Goal: Information Seeking & Learning: Learn about a topic

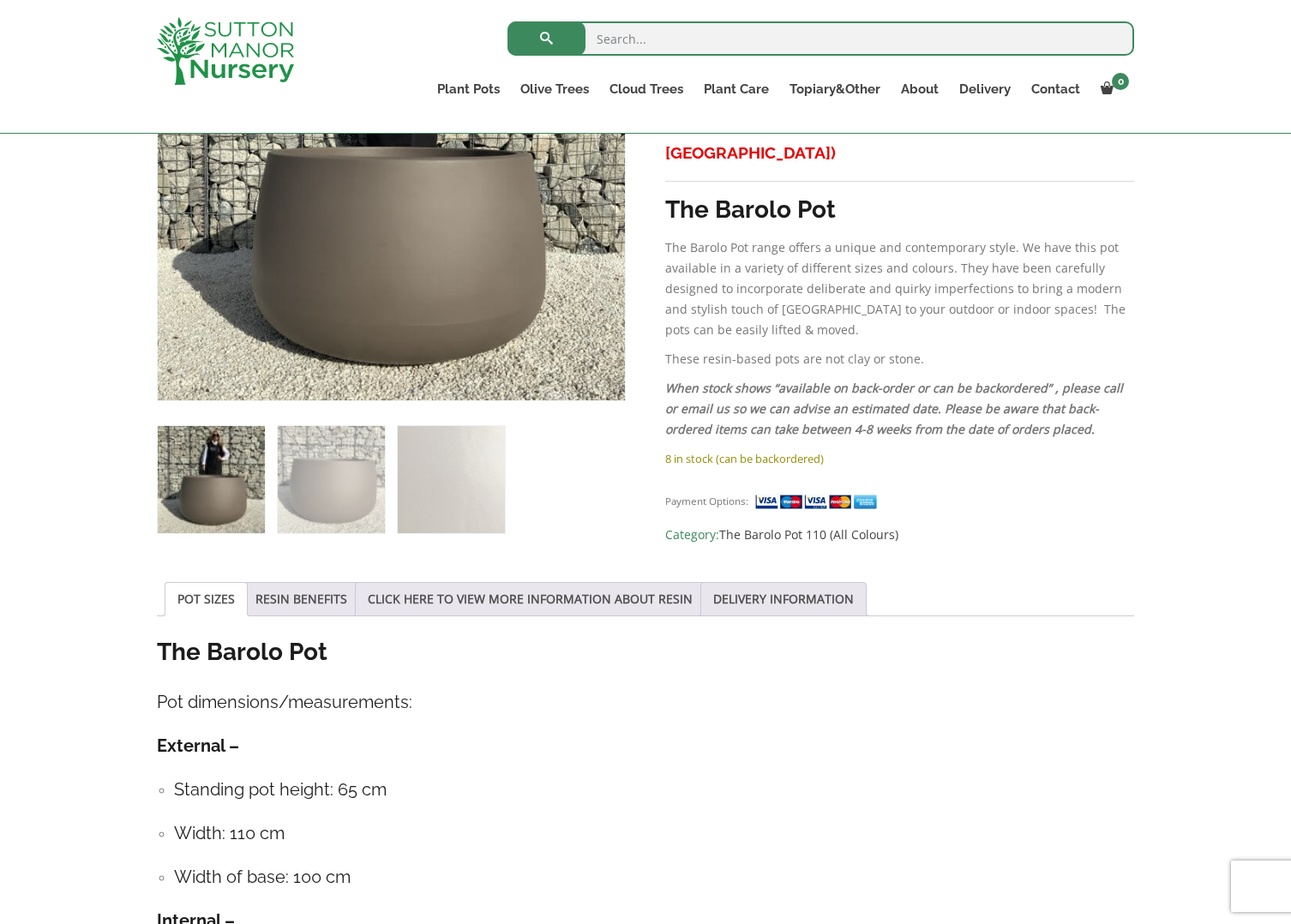
scroll to position [456, 0]
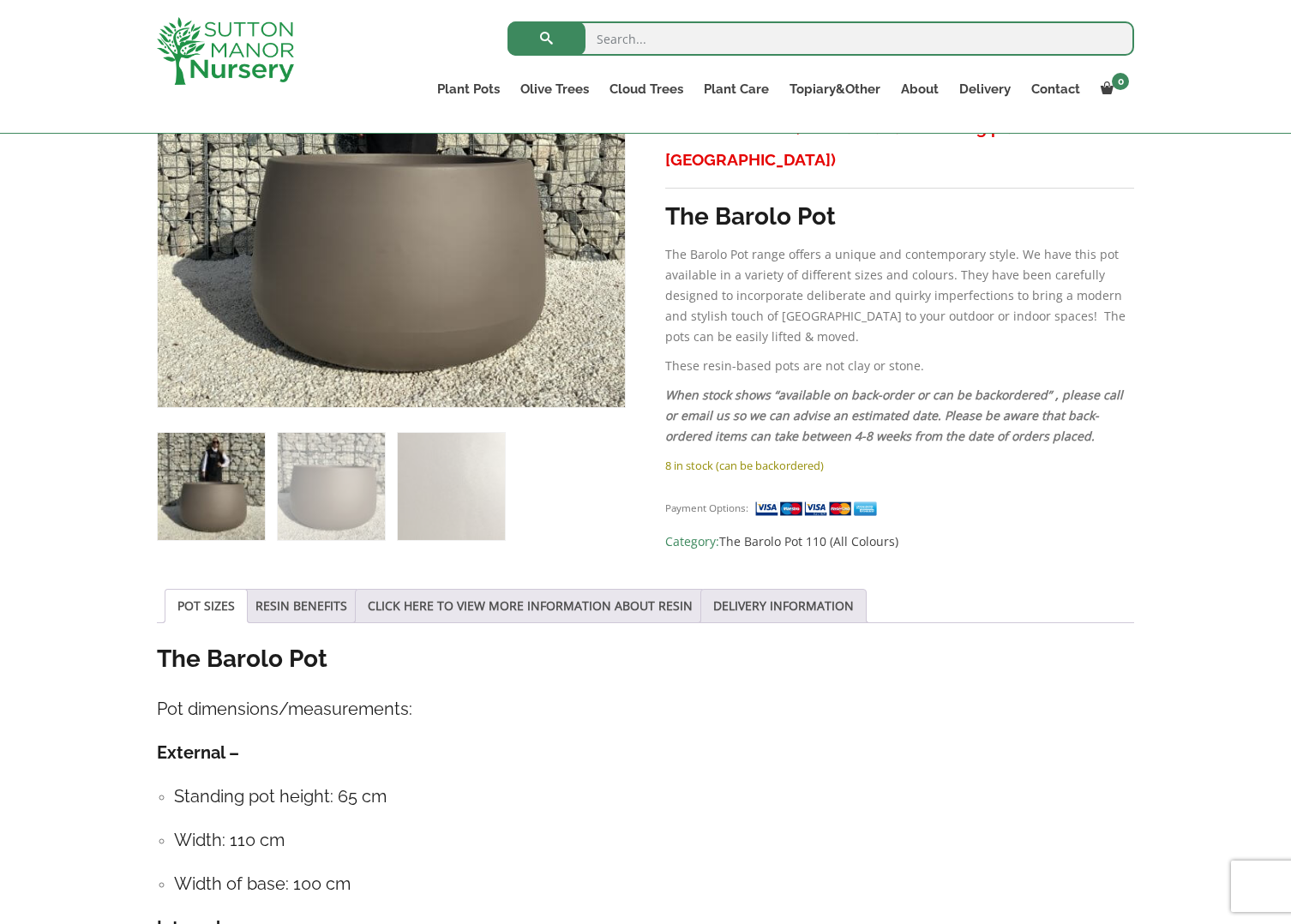
click at [205, 504] on img at bounding box center [211, 486] width 107 height 107
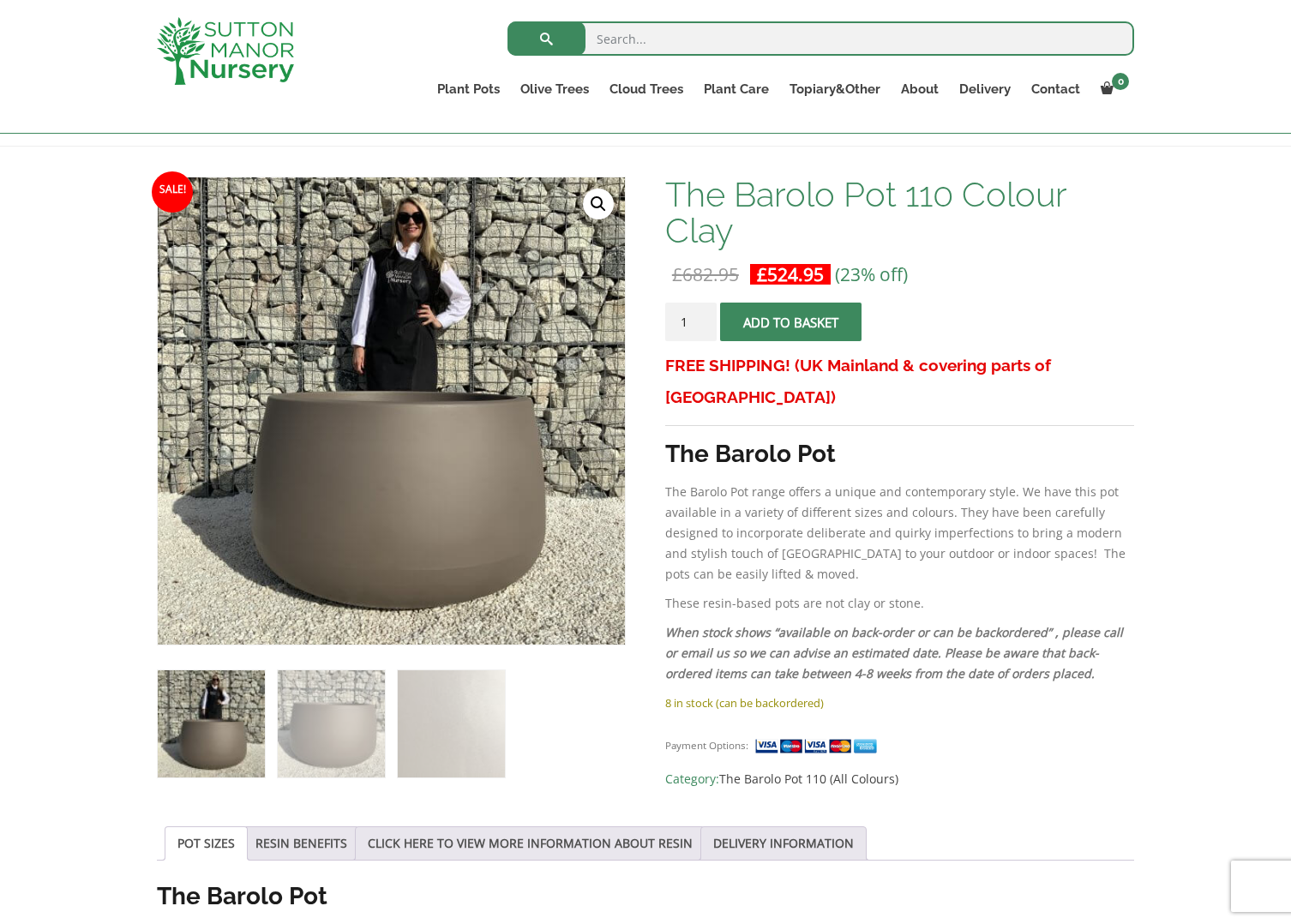
scroll to position [0, 0]
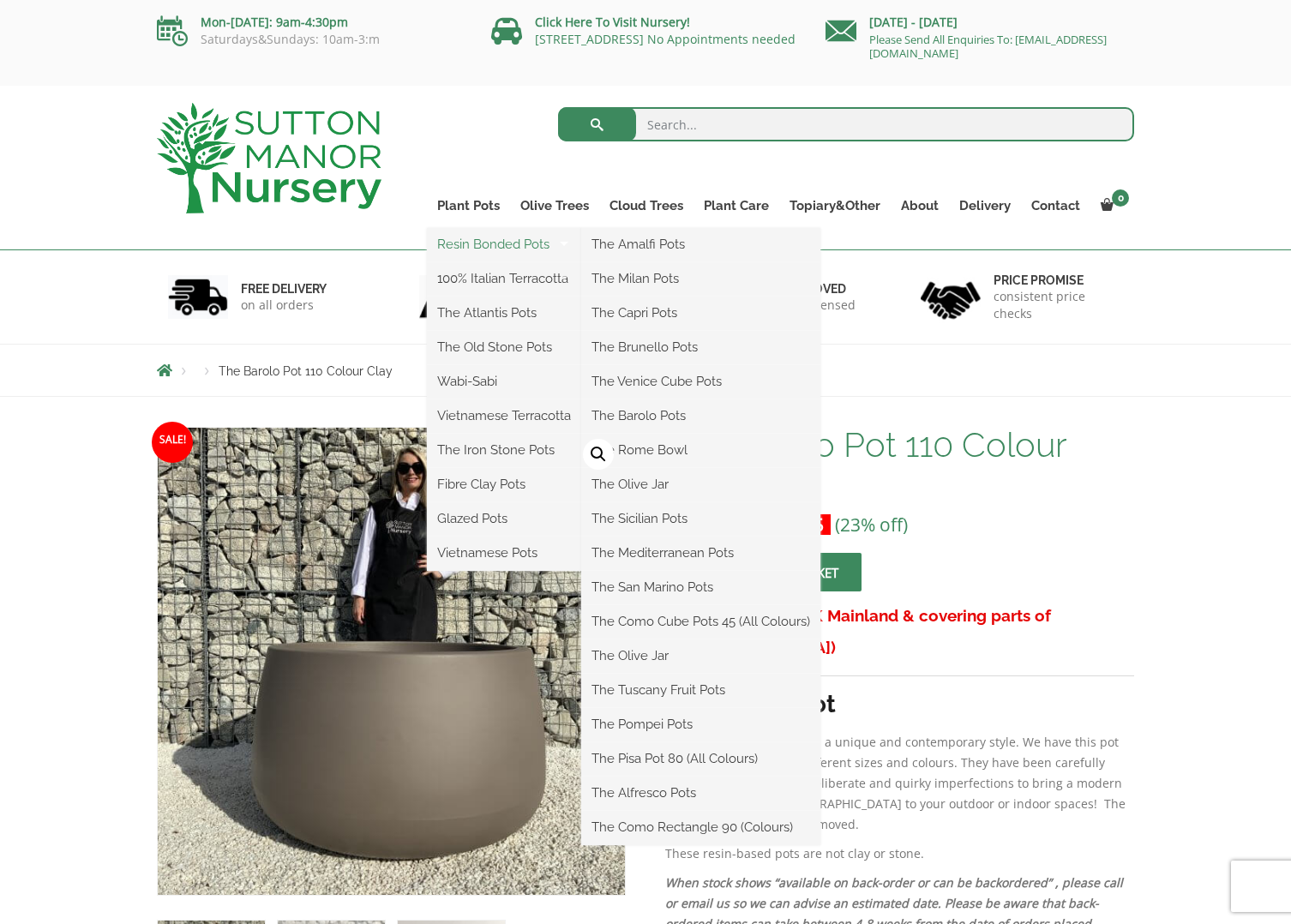
click at [491, 245] on link "Resin Bonded Pots" at bounding box center [504, 244] width 154 height 26
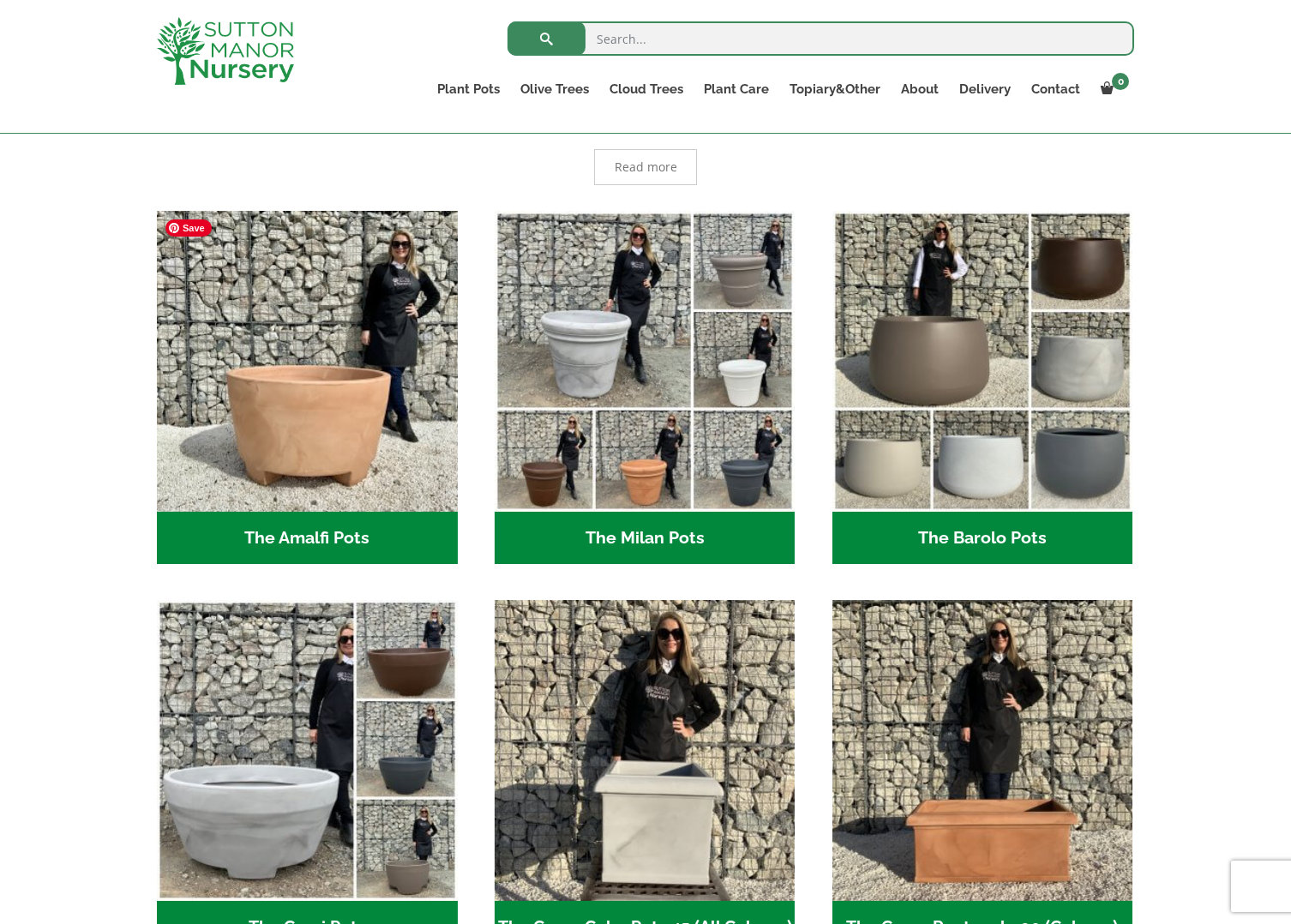
scroll to position [391, 0]
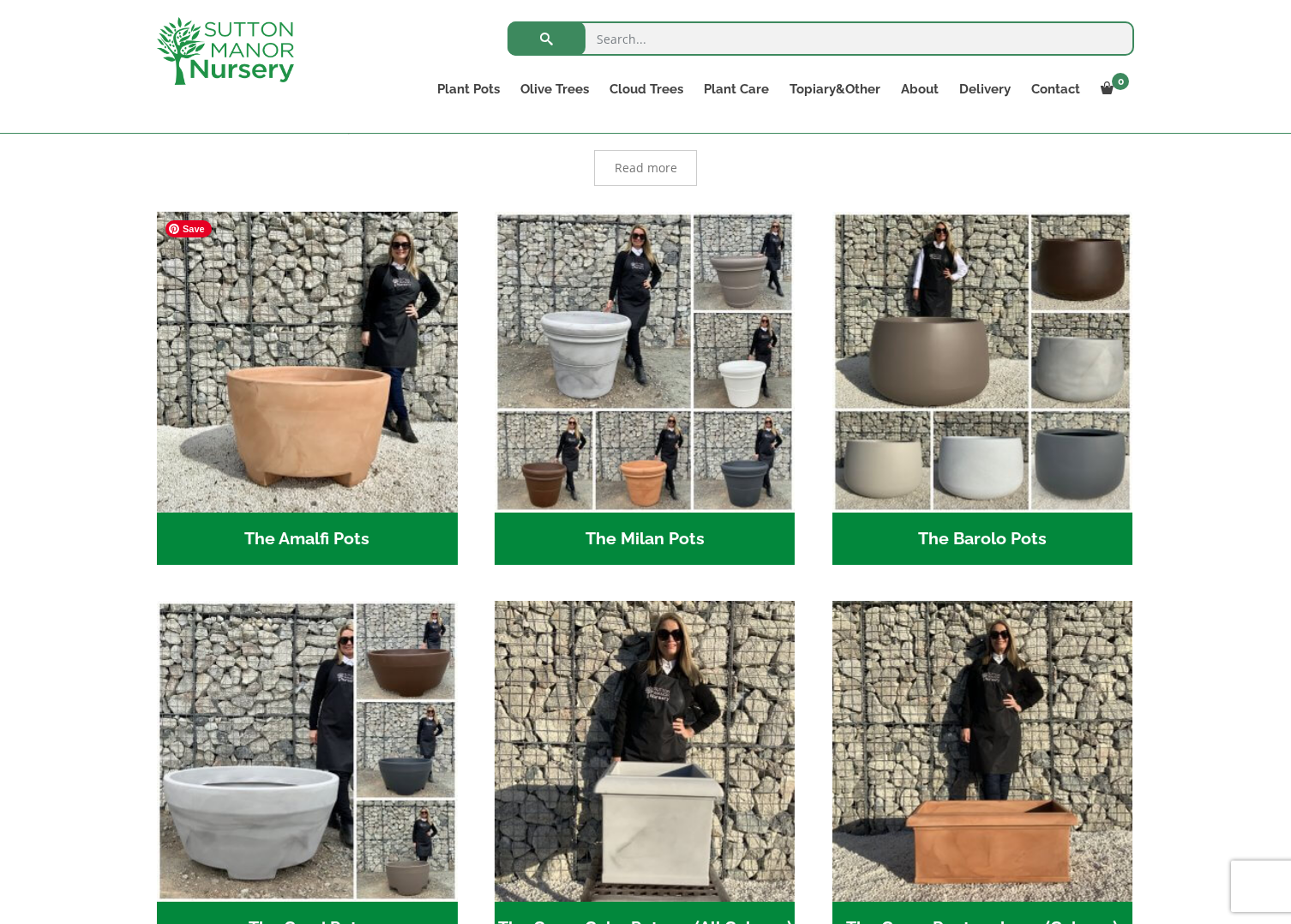
click at [303, 442] on img "Visit product category The Amalfi Pots" at bounding box center [307, 362] width 301 height 301
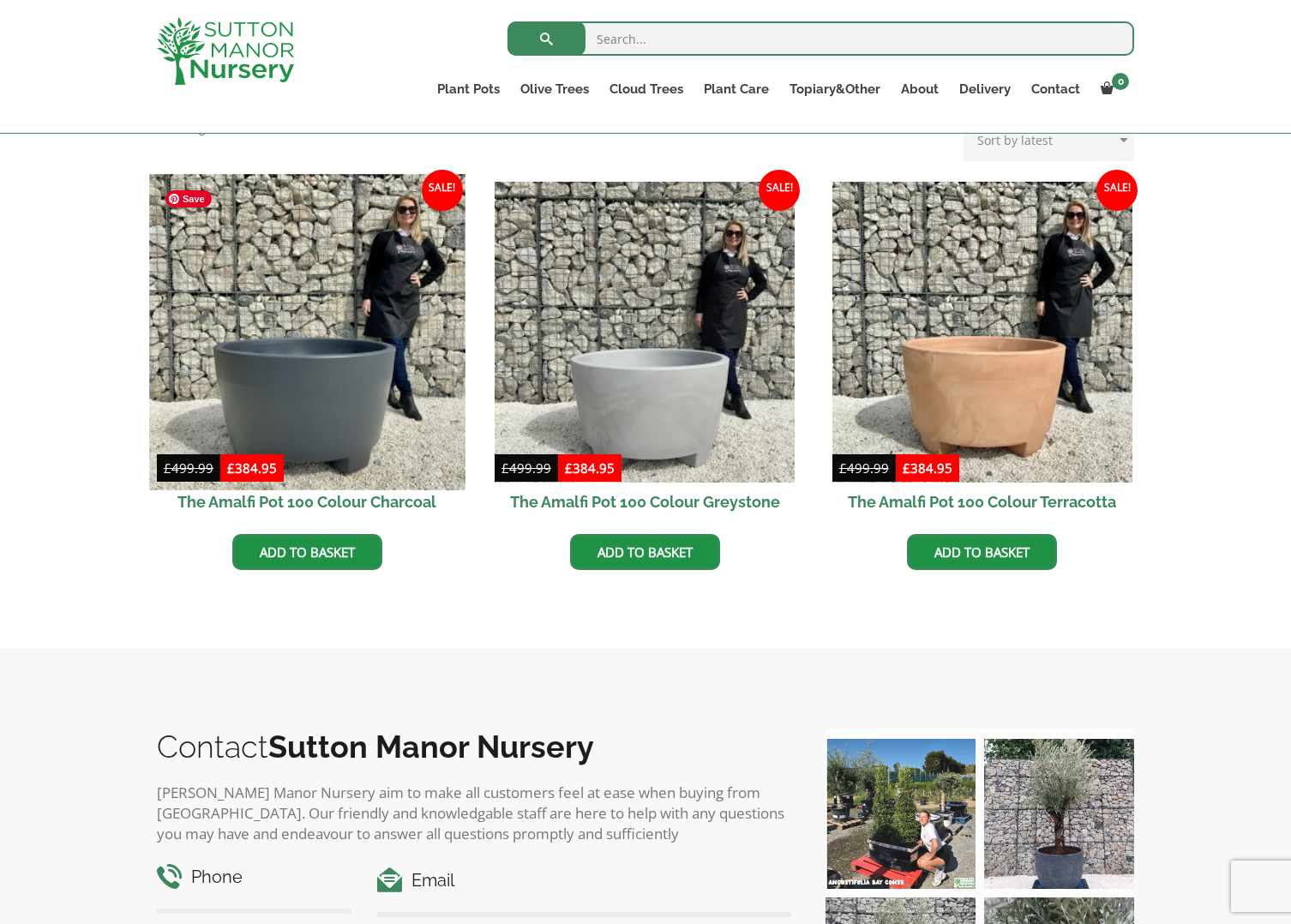
scroll to position [468, 0]
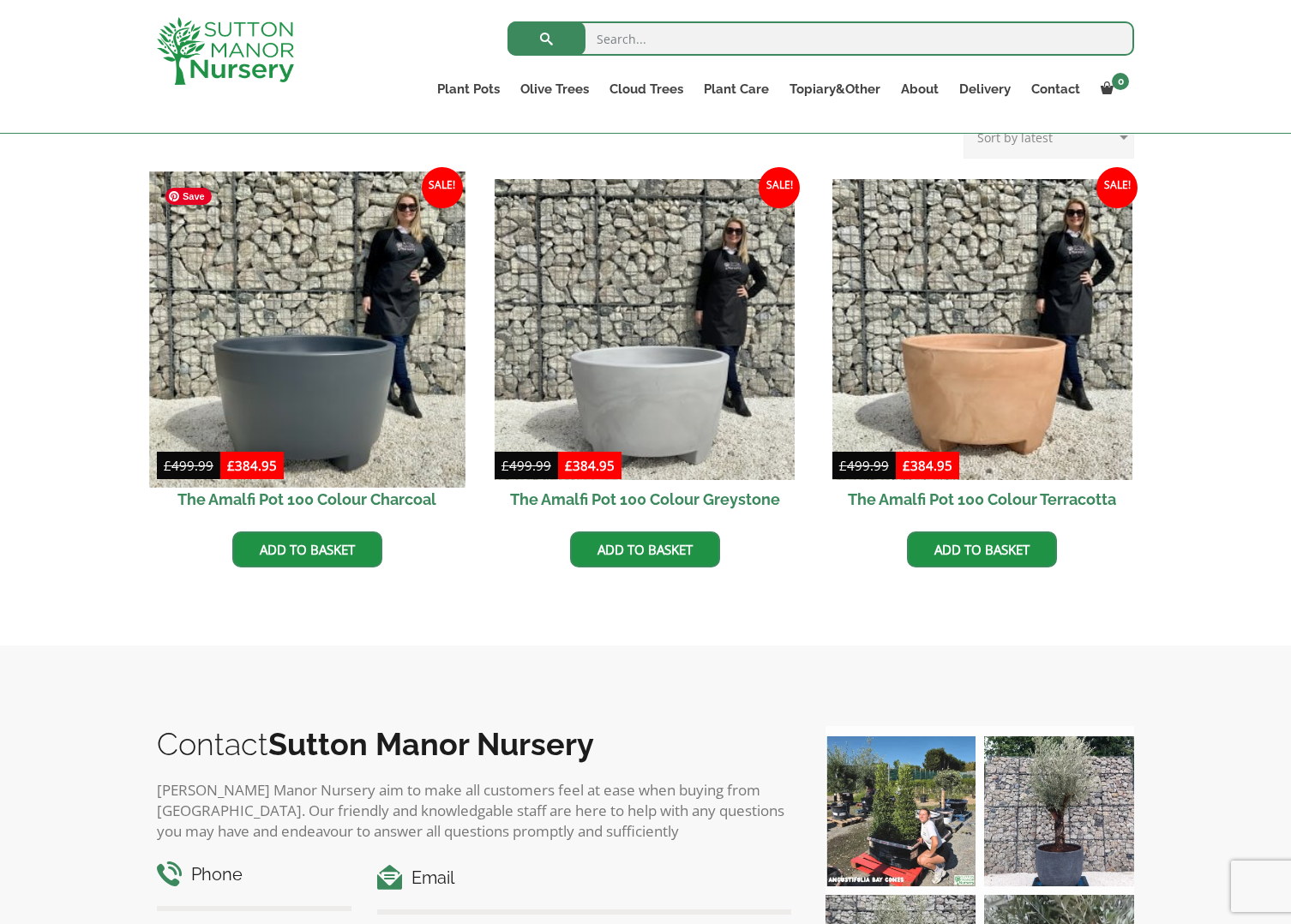
click at [315, 423] on img at bounding box center [307, 329] width 315 height 315
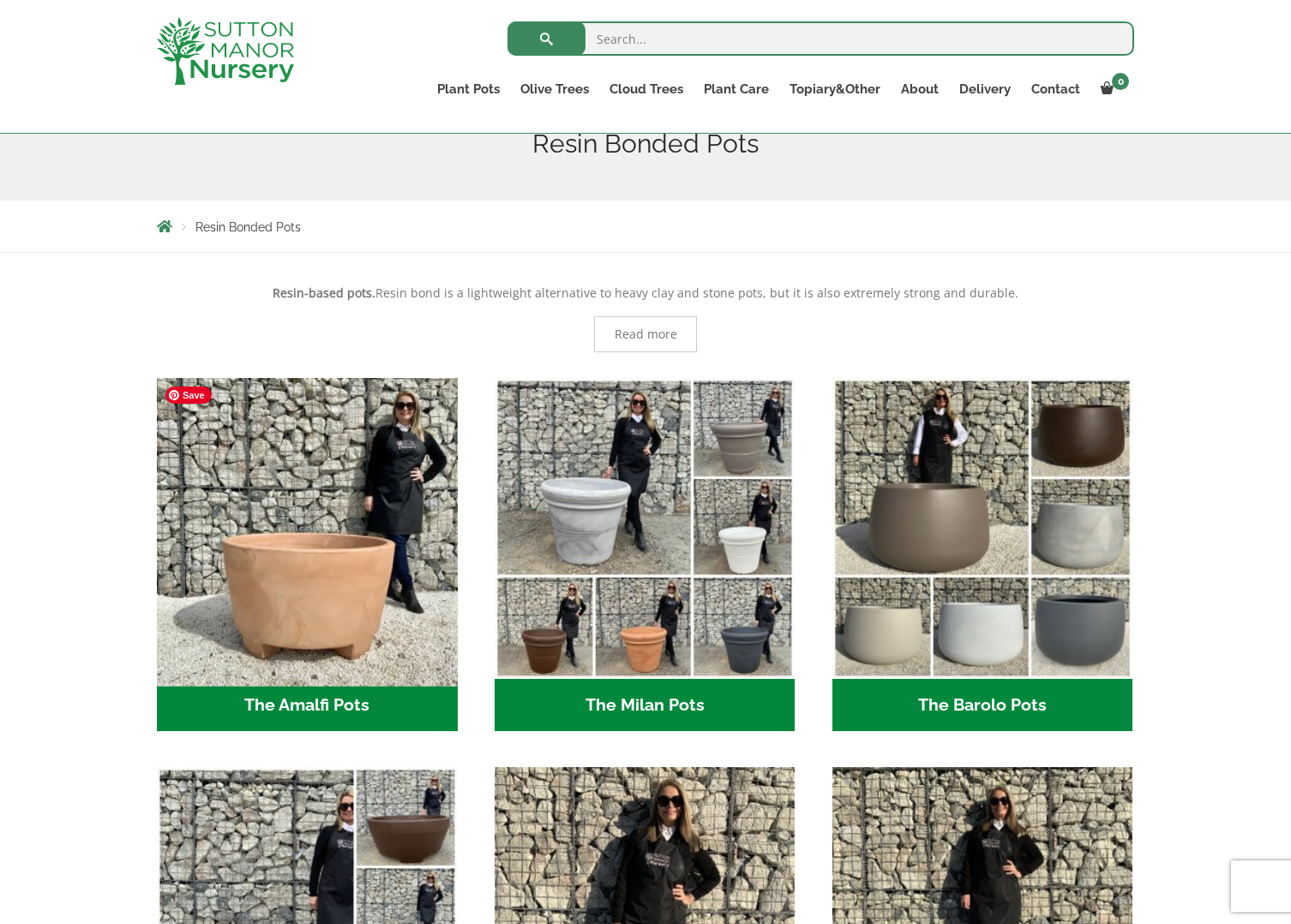
scroll to position [225, 0]
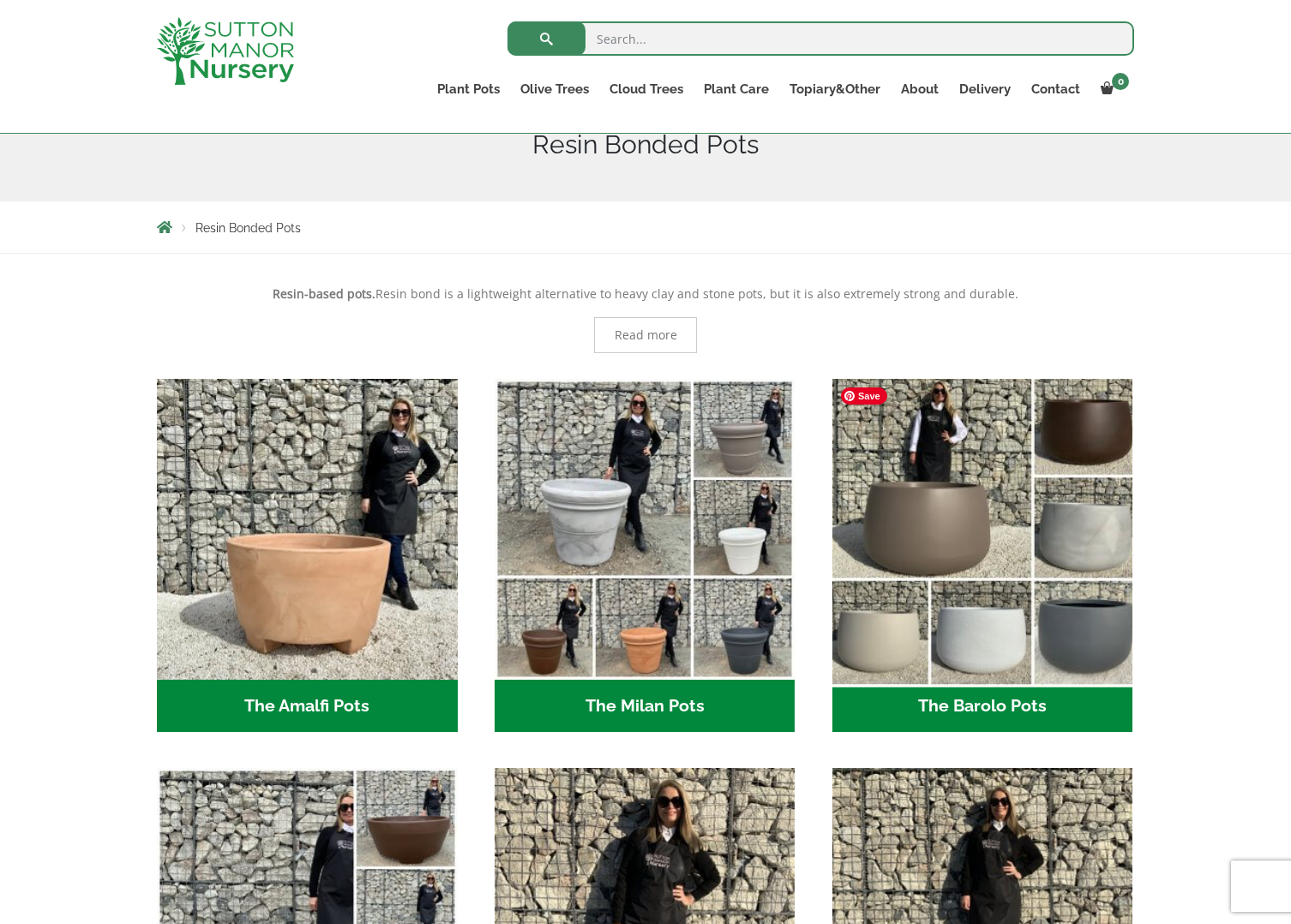
click at [1001, 576] on img "Visit product category The Barolo Pots" at bounding box center [983, 529] width 315 height 315
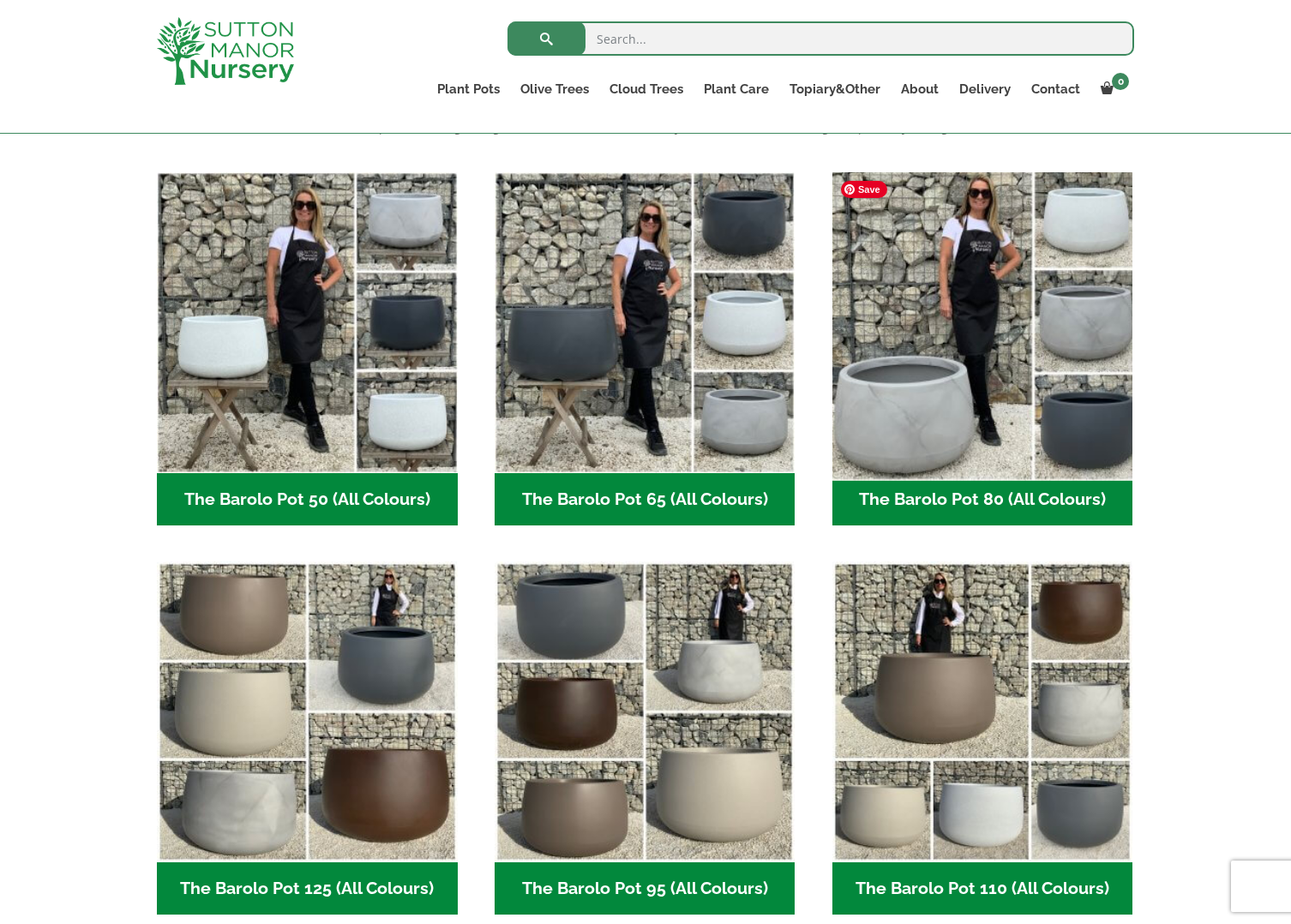
scroll to position [411, 0]
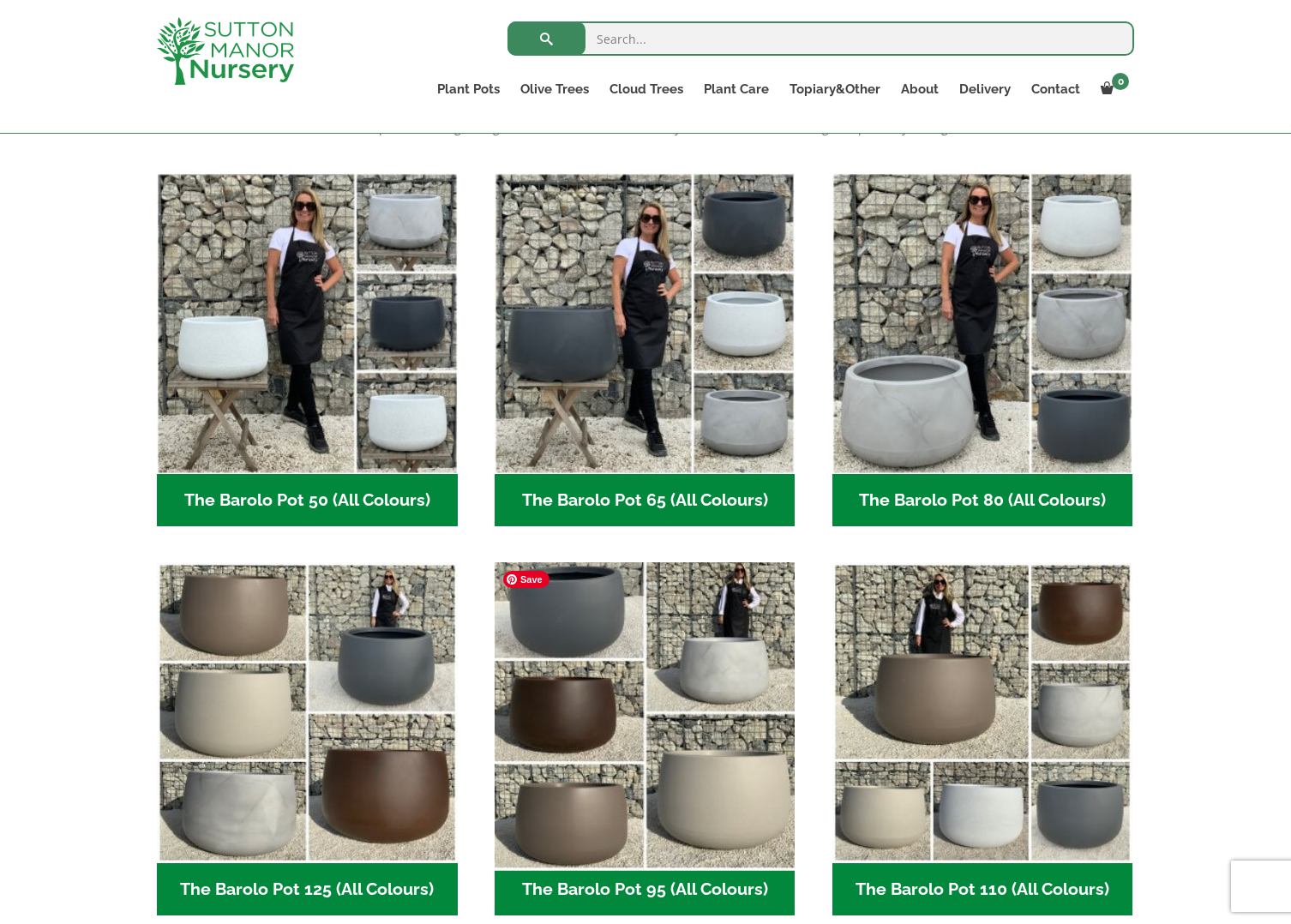
click at [668, 831] on img "Visit product category The Barolo Pot 95 (All Colours)" at bounding box center [645, 713] width 315 height 315
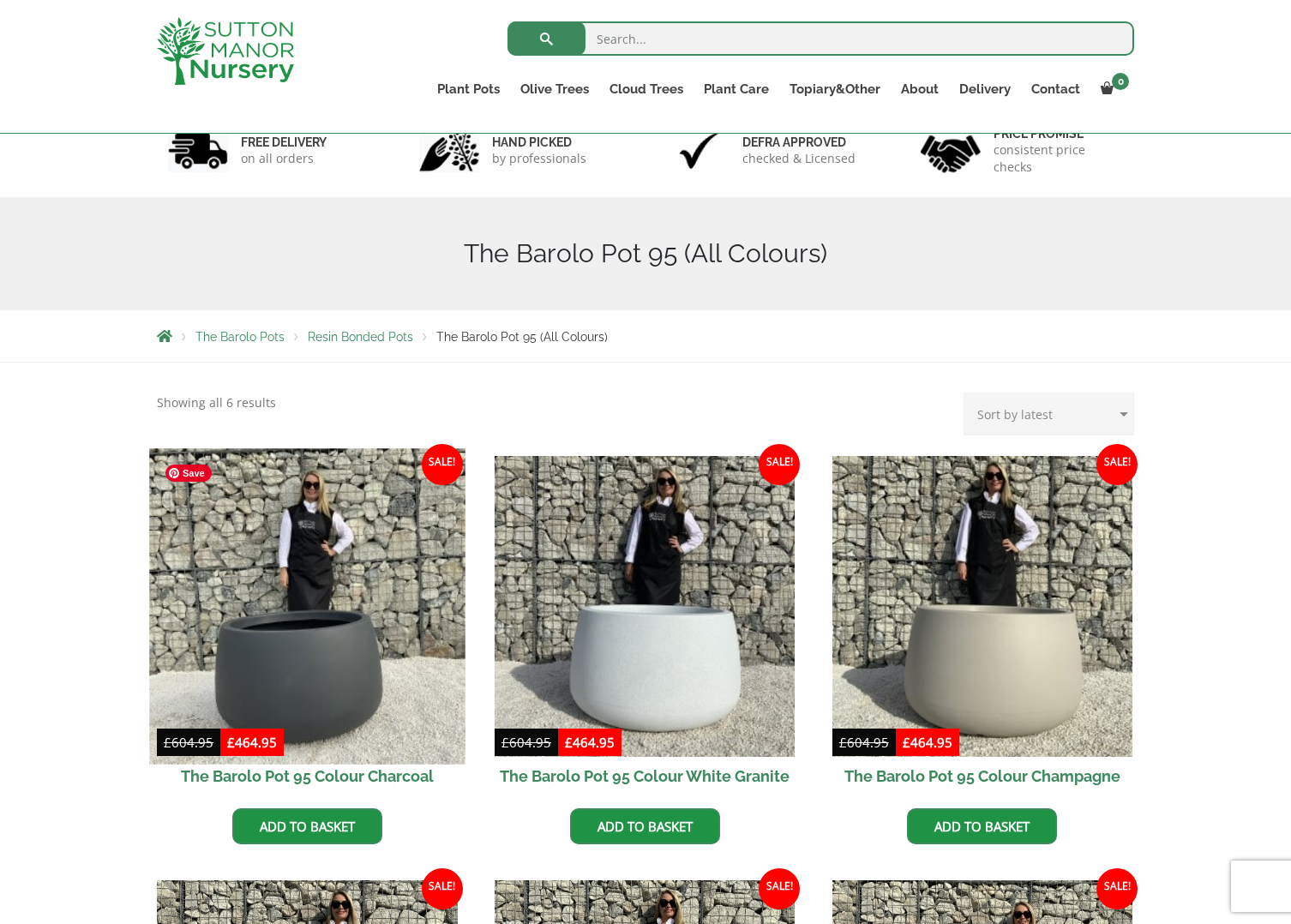
scroll to position [115, 0]
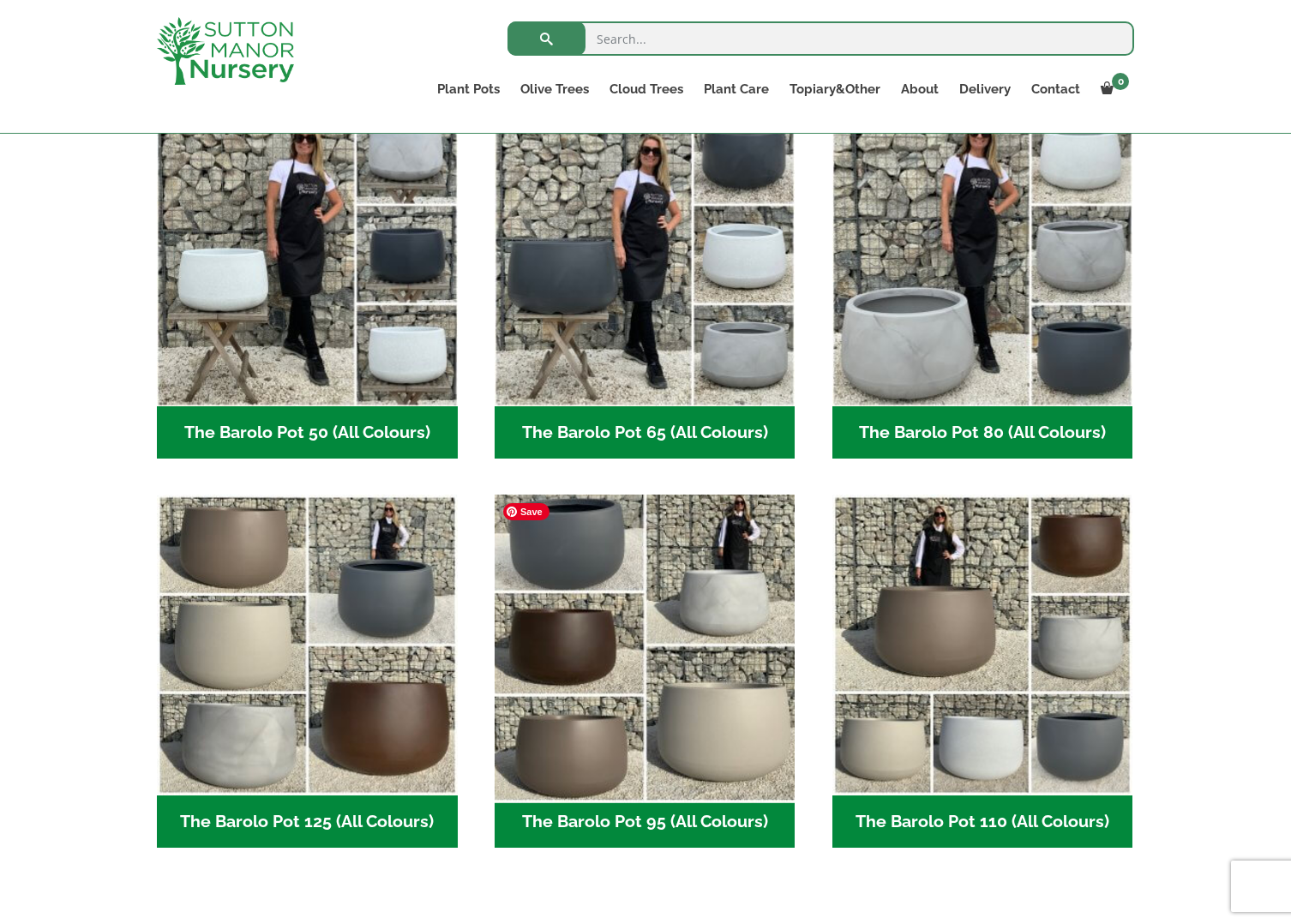
scroll to position [602, 0]
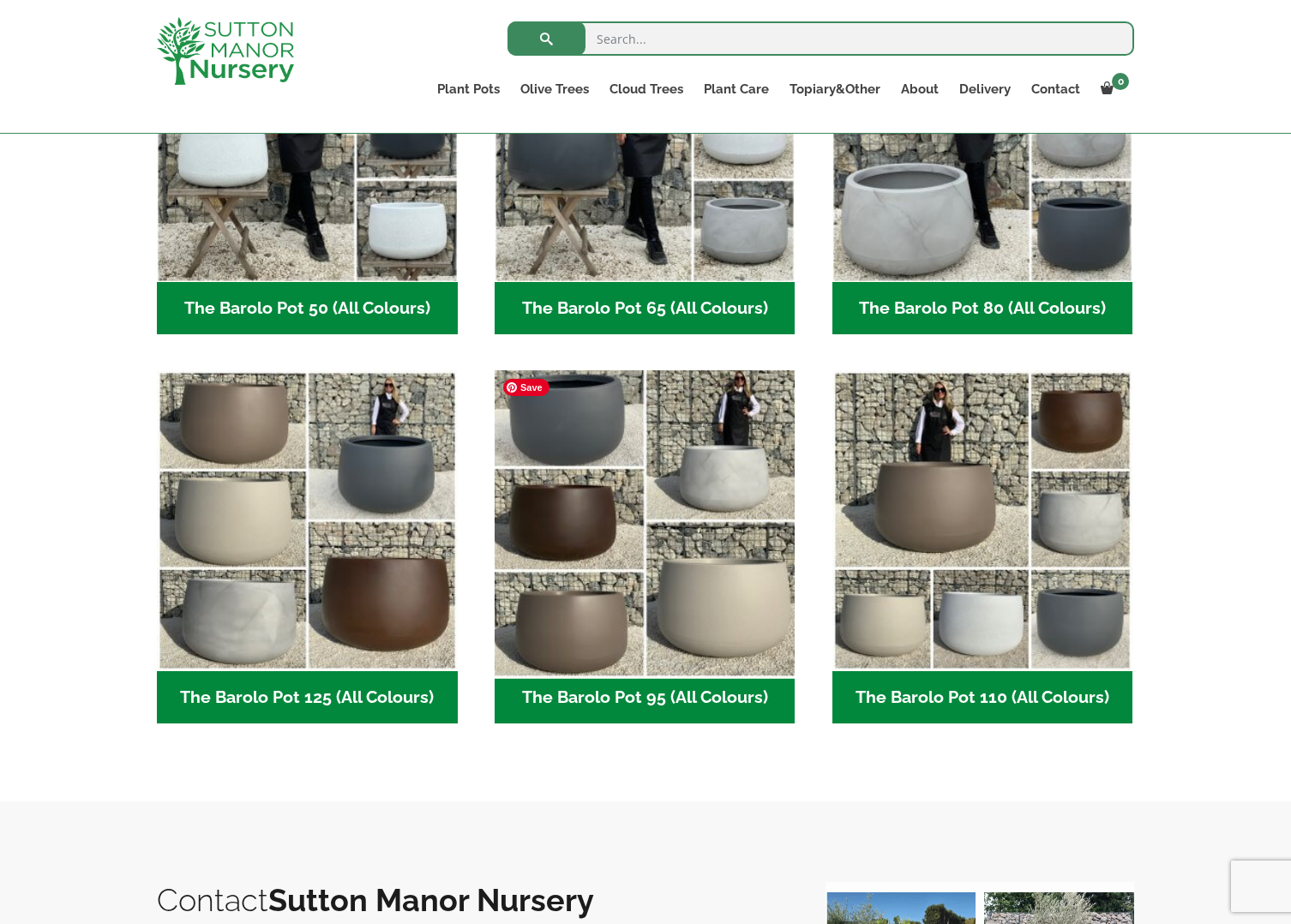
click at [557, 527] on img "Visit product category The Barolo Pot 95 (All Colours)" at bounding box center [645, 522] width 315 height 315
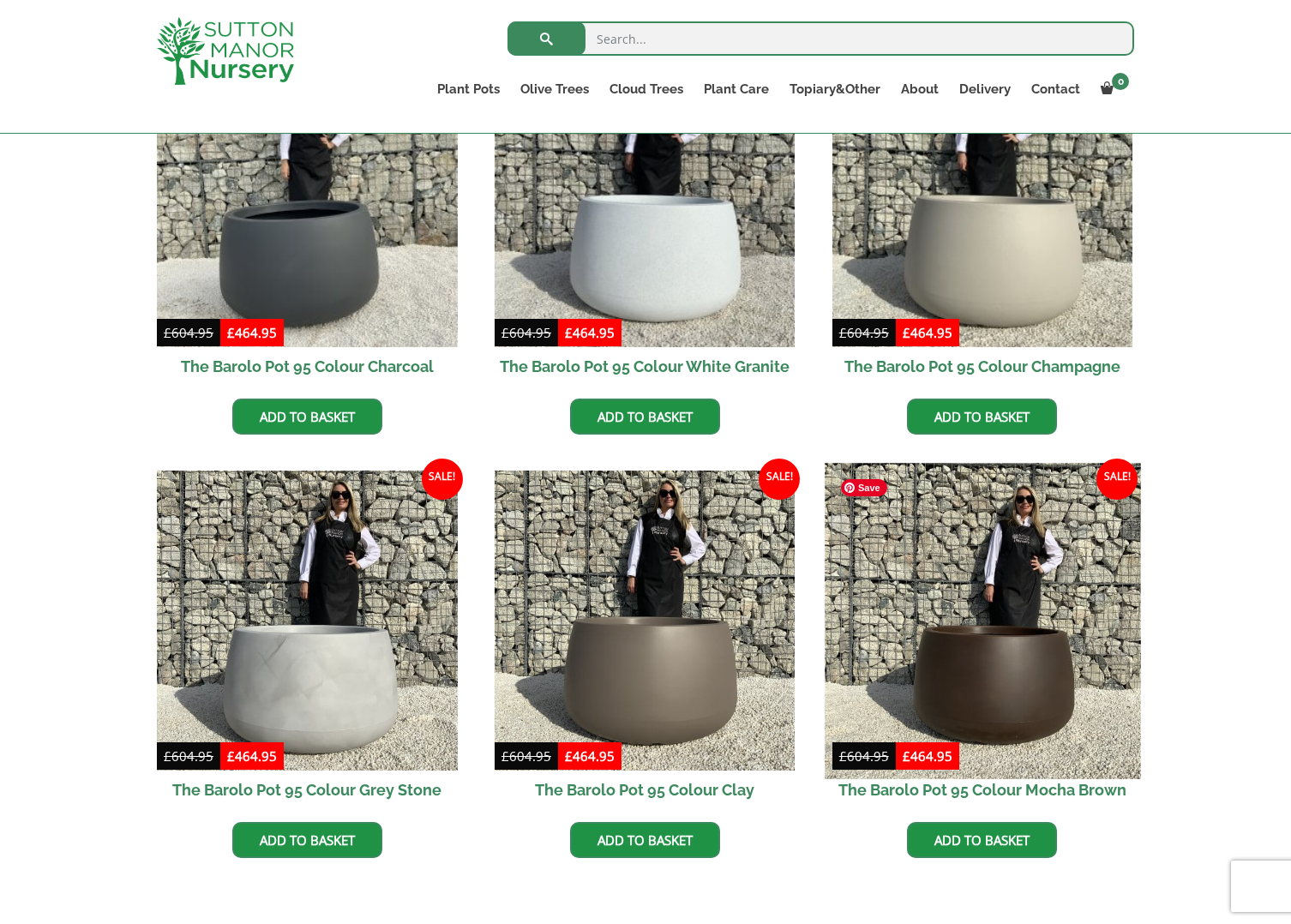
scroll to position [530, 0]
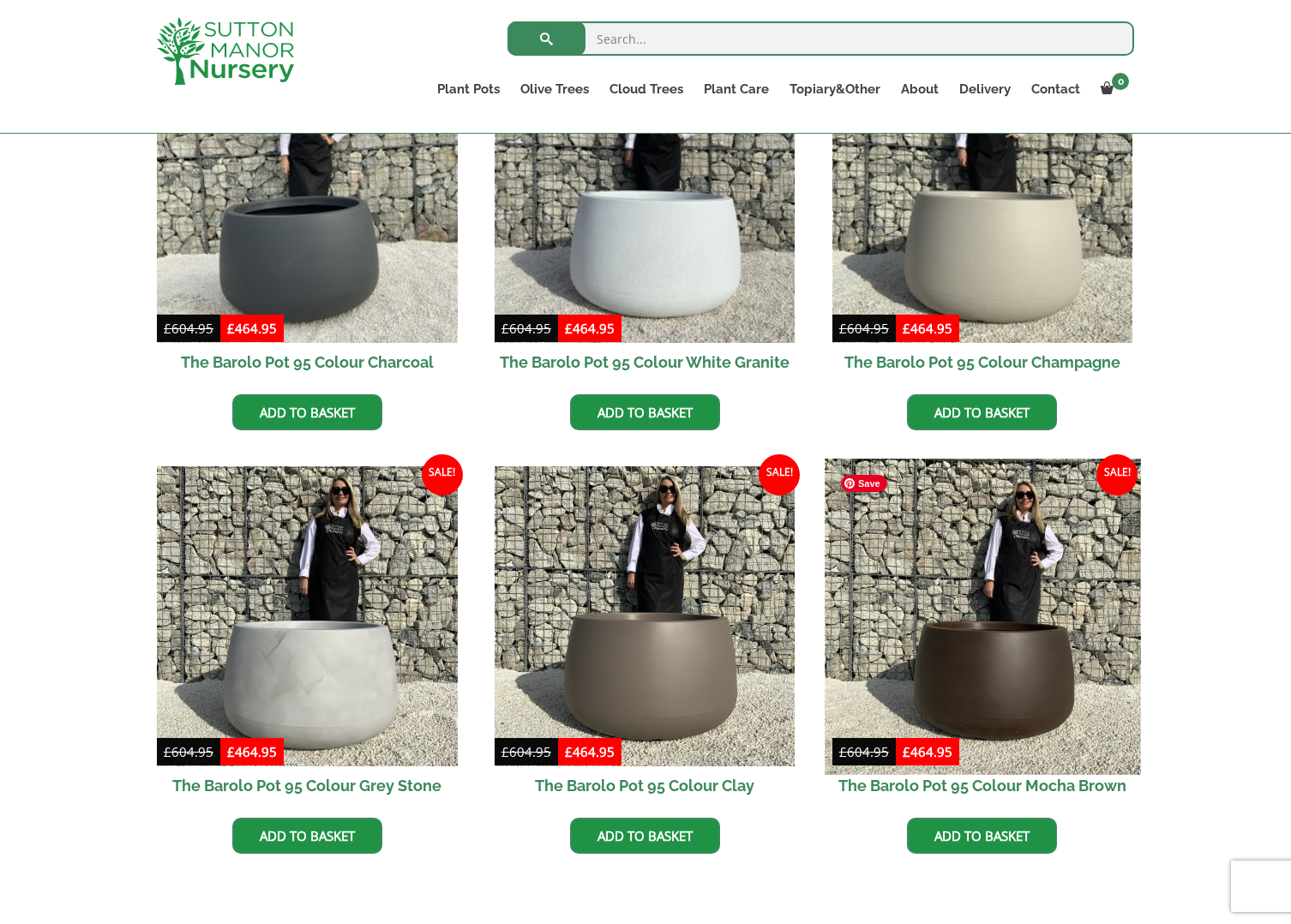
click at [1029, 687] on img at bounding box center [983, 616] width 315 height 315
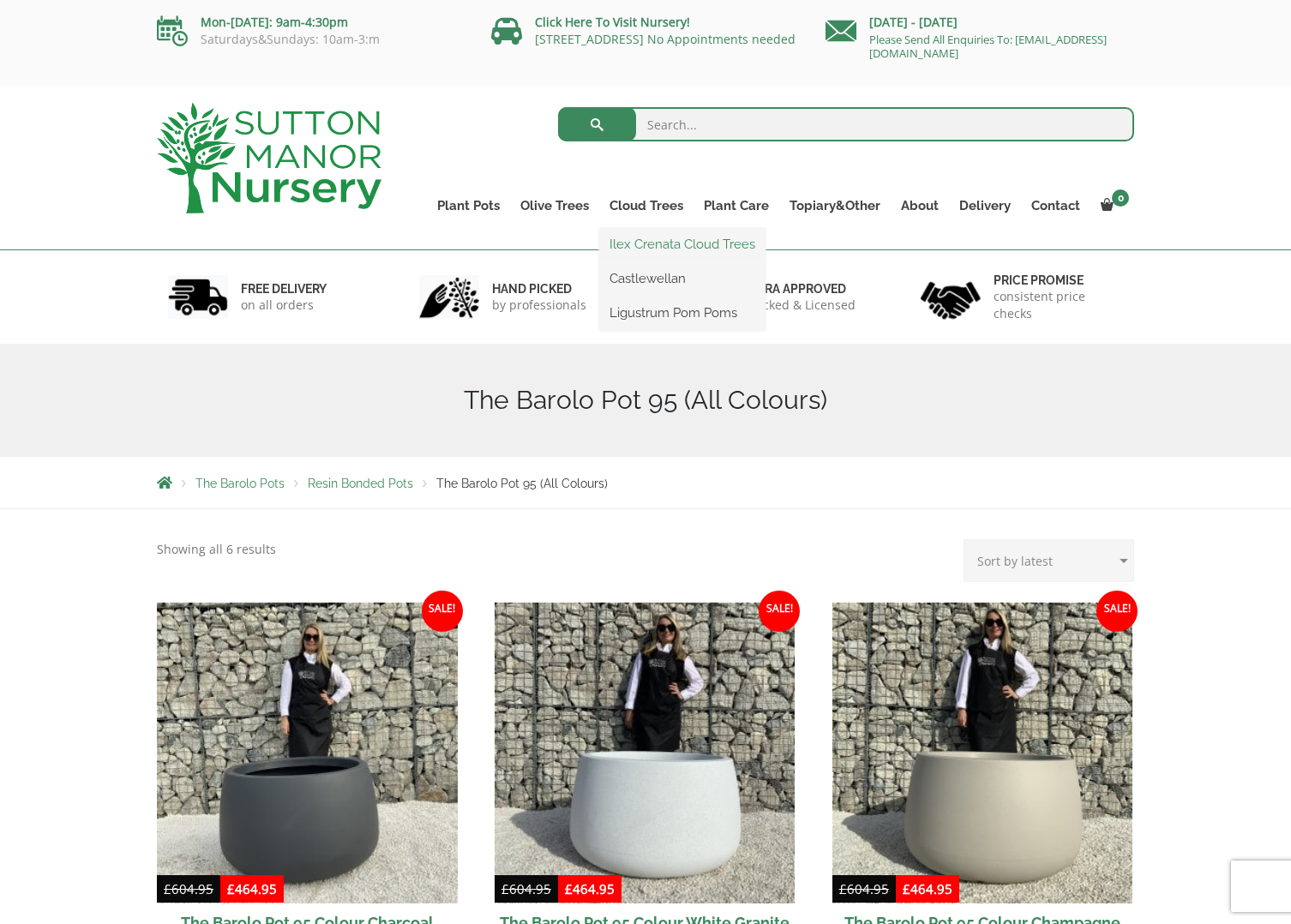
click at [661, 245] on link "Ilex Crenata Cloud Trees" at bounding box center [682, 244] width 166 height 26
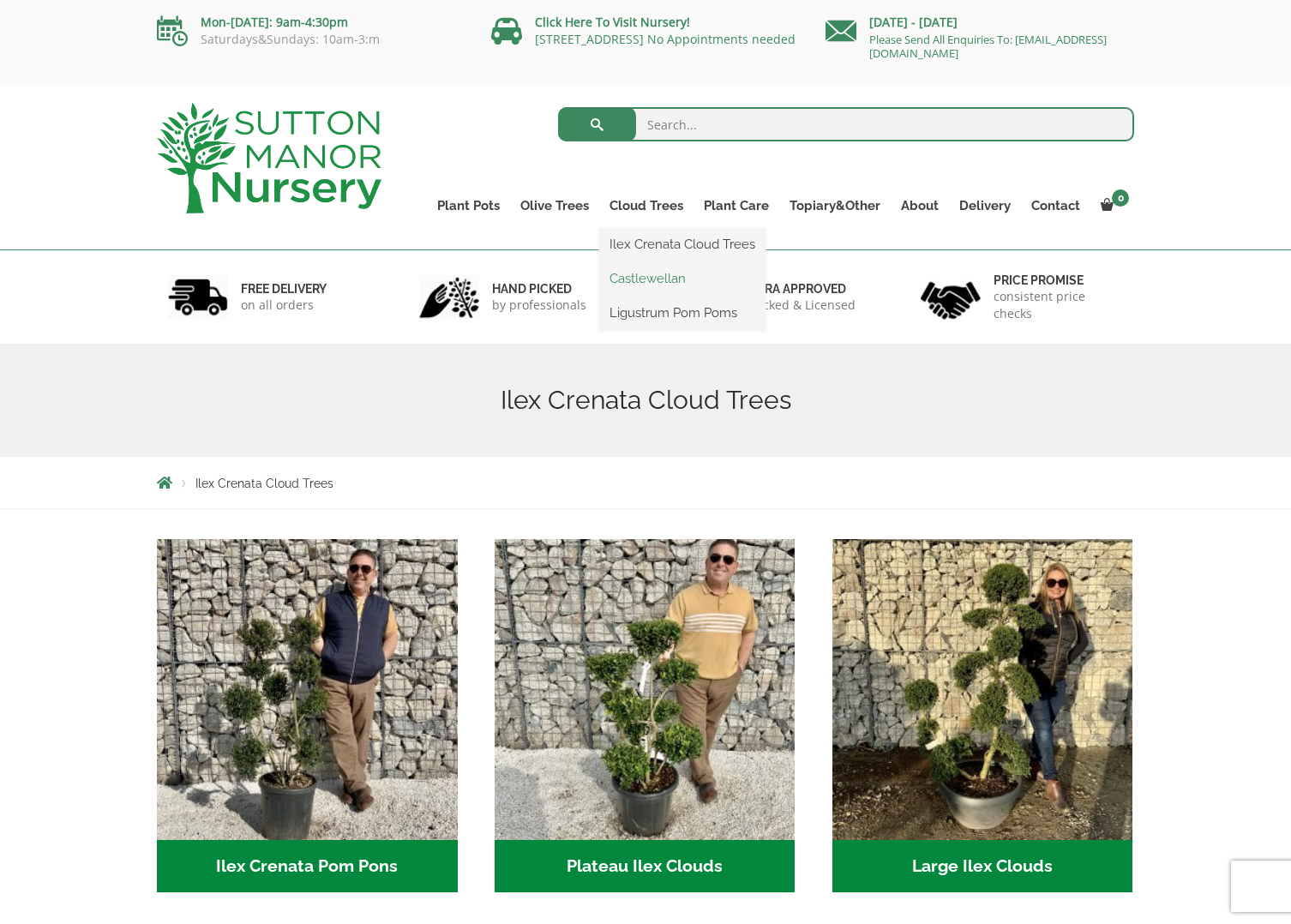
click at [646, 282] on link "Castlewellan" at bounding box center [682, 279] width 166 height 26
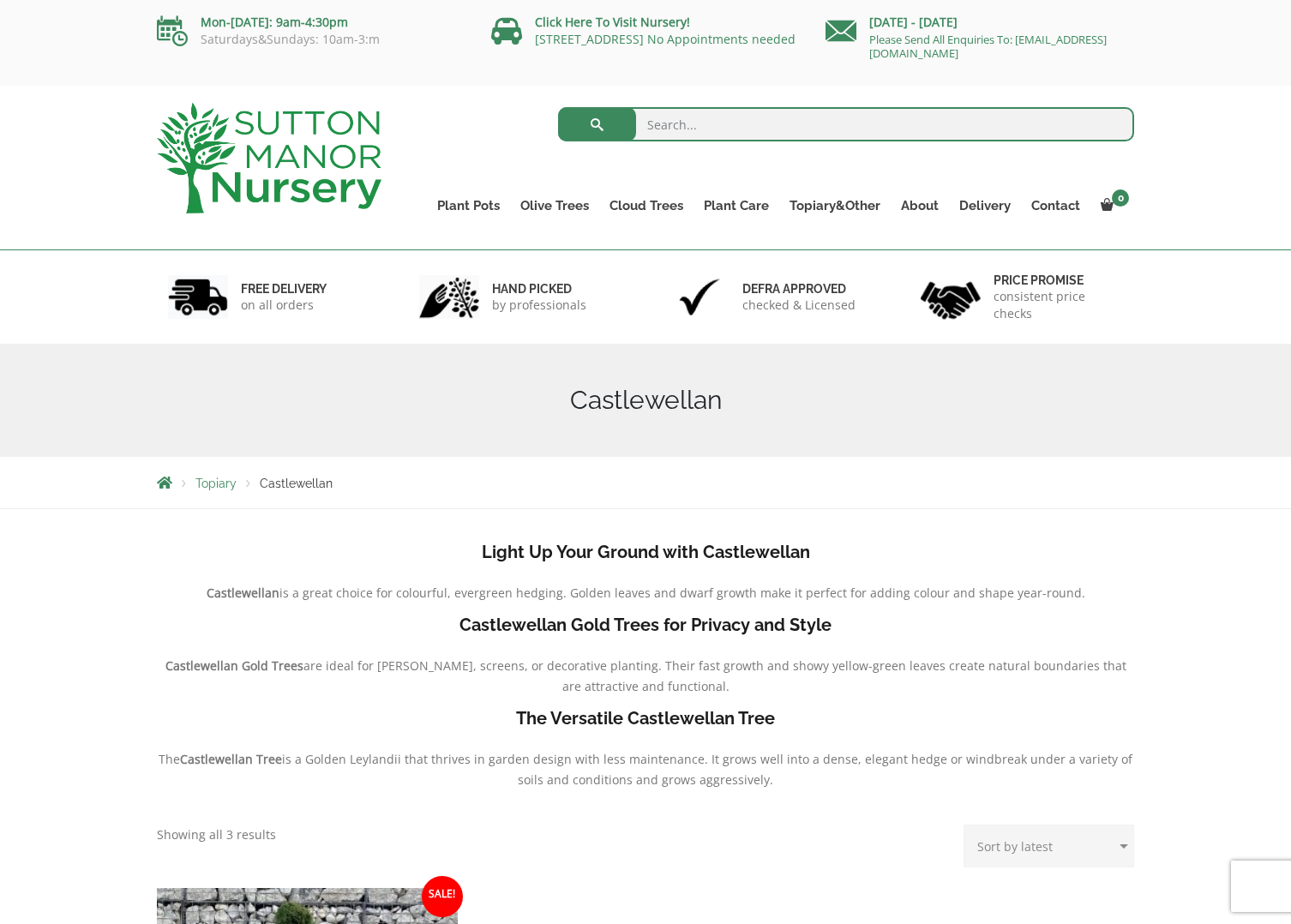
drag, startPoint x: 1157, startPoint y: 284, endPoint x: 1208, endPoint y: 296, distance: 52.4
click at [1161, 281] on div "FREE DELIVERY on all orders hand picked by professionals Defra approved checked…" at bounding box center [646, 297] width 1291 height 94
